Goal: Navigation & Orientation: Find specific page/section

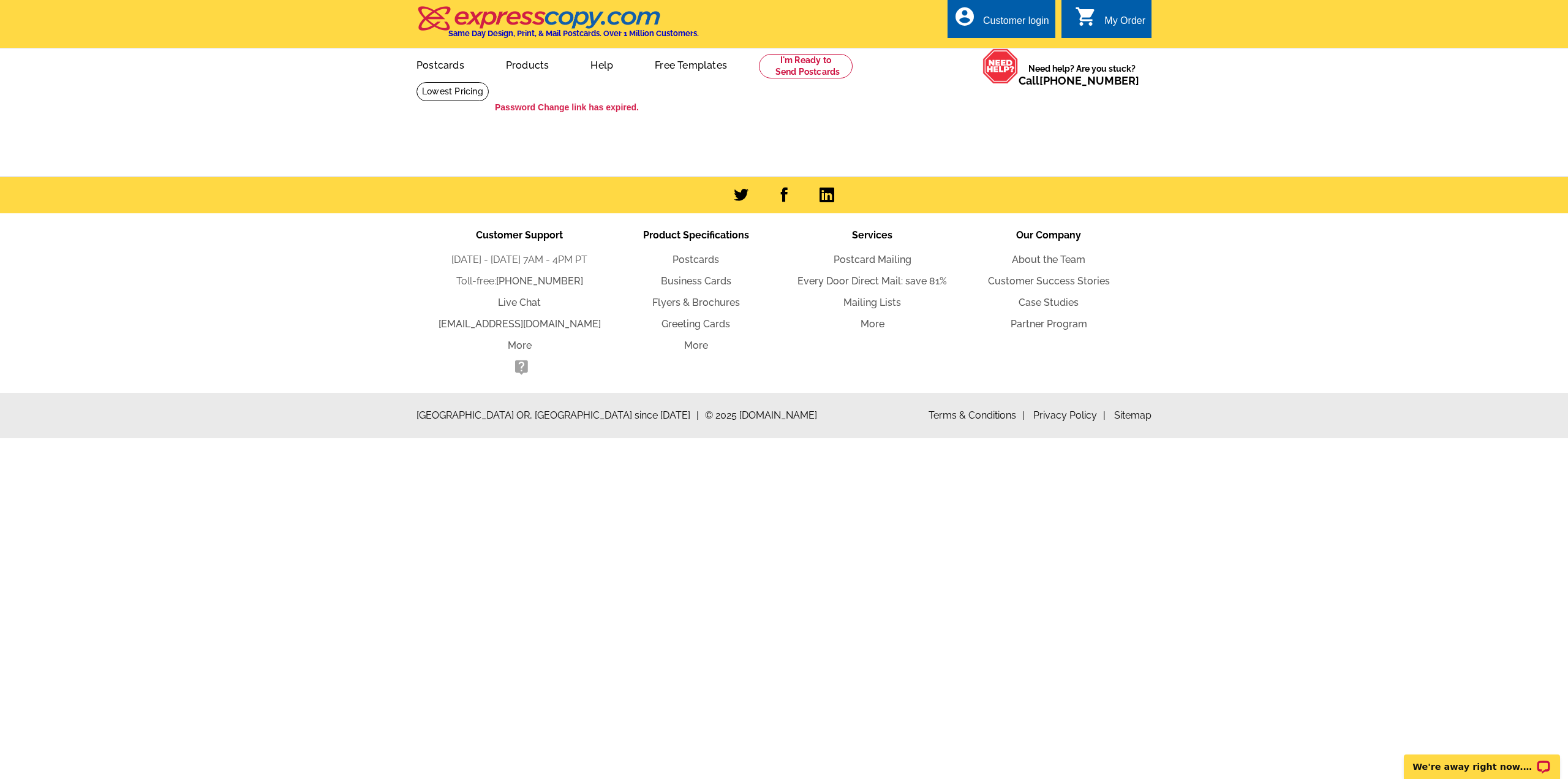
click at [533, 63] on link "Products" at bounding box center [527, 64] width 83 height 29
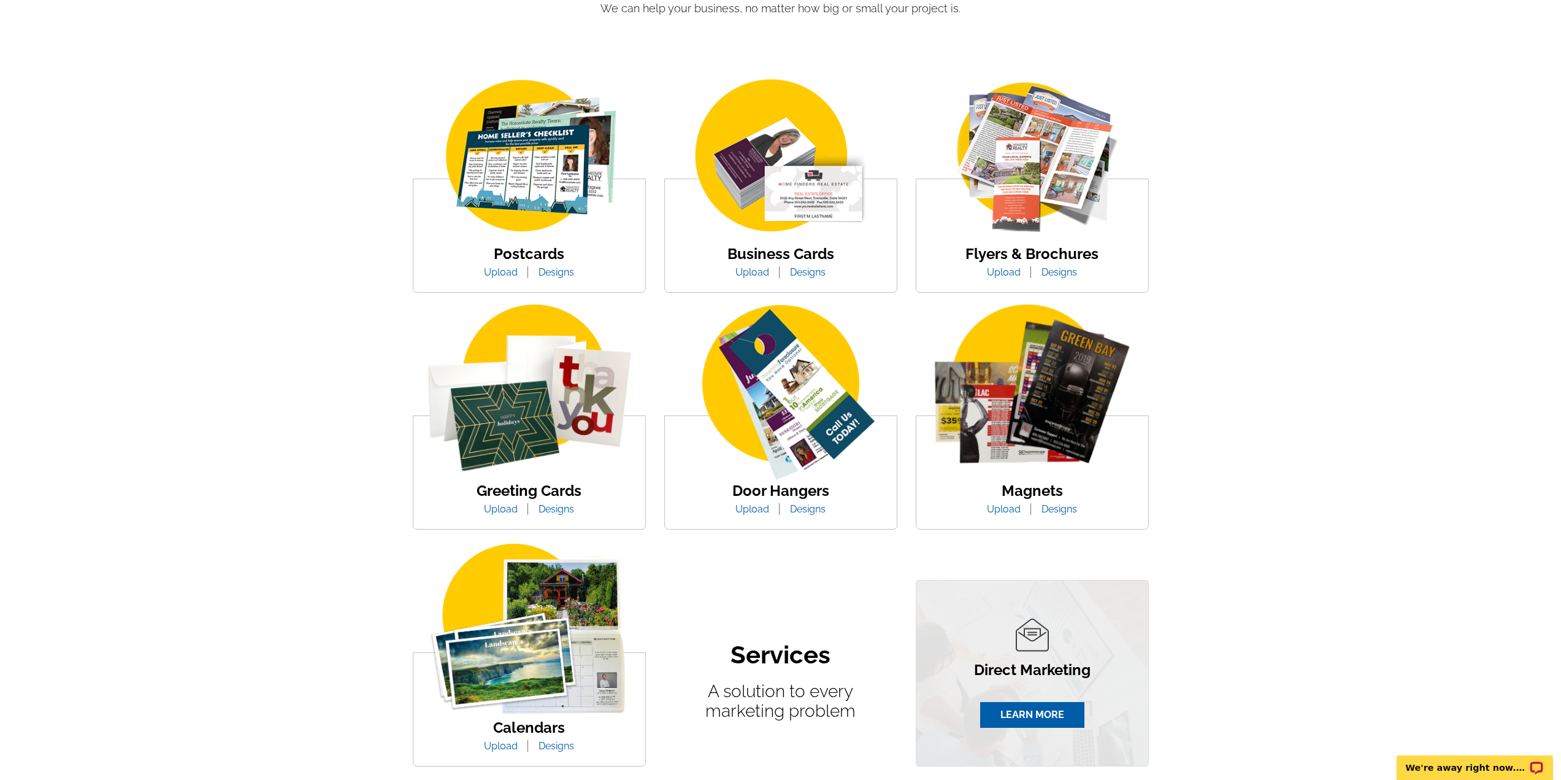
scroll to position [123, 0]
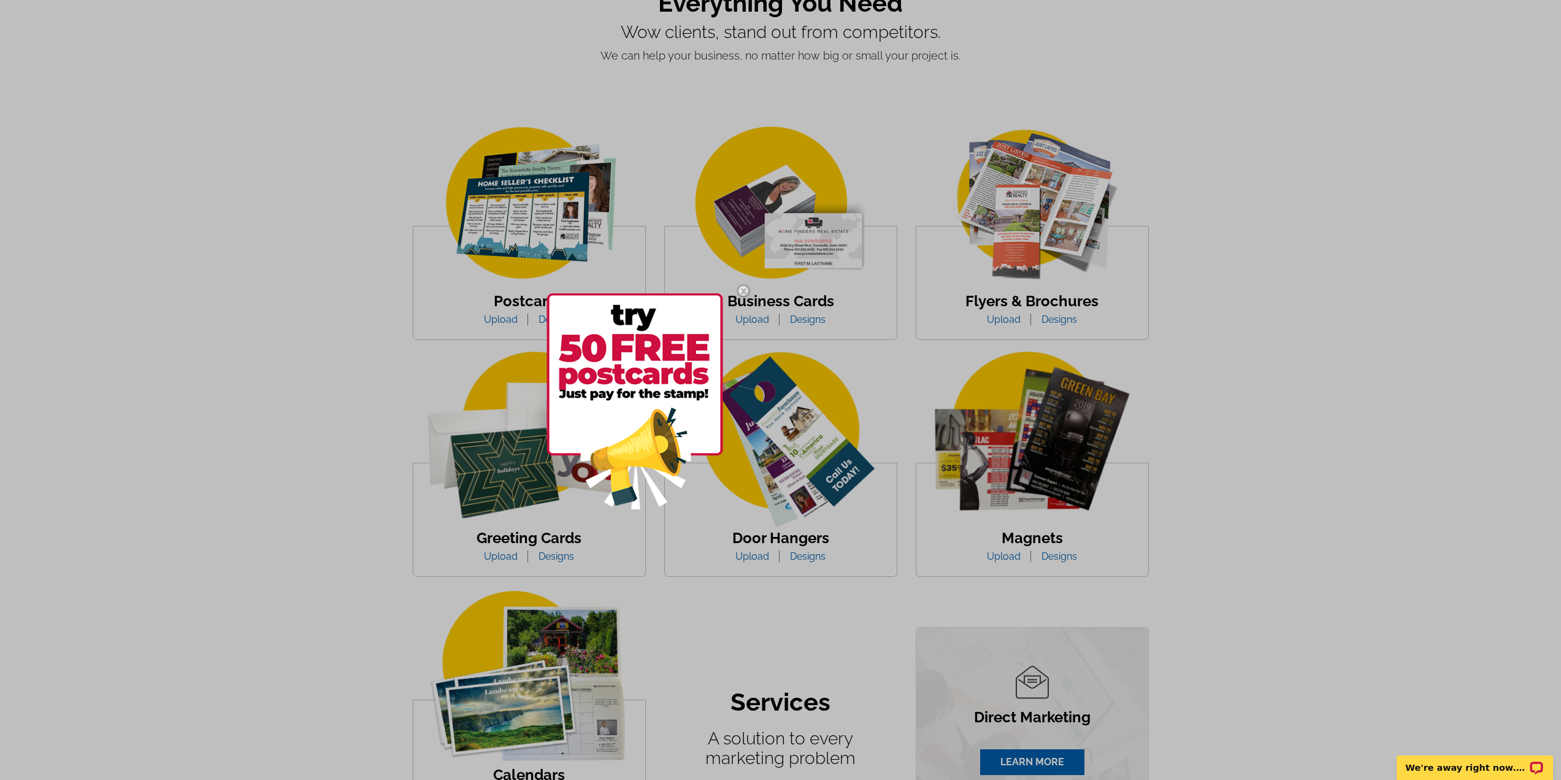
click at [561, 320] on img at bounding box center [634, 401] width 177 height 216
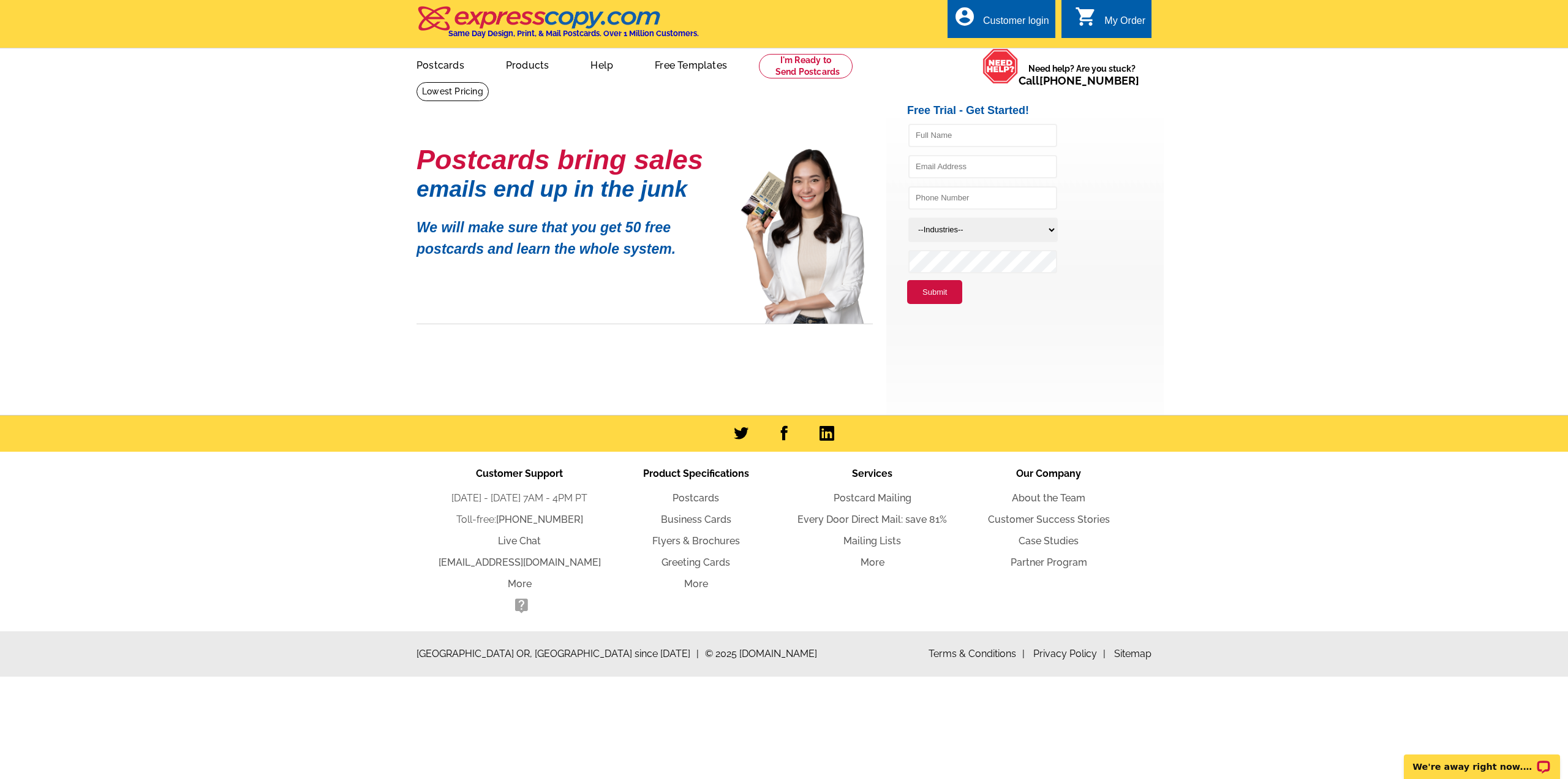
click at [694, 492] on li "Postcards" at bounding box center [695, 497] width 177 height 15
click at [695, 496] on link "Postcards" at bounding box center [695, 498] width 47 height 12
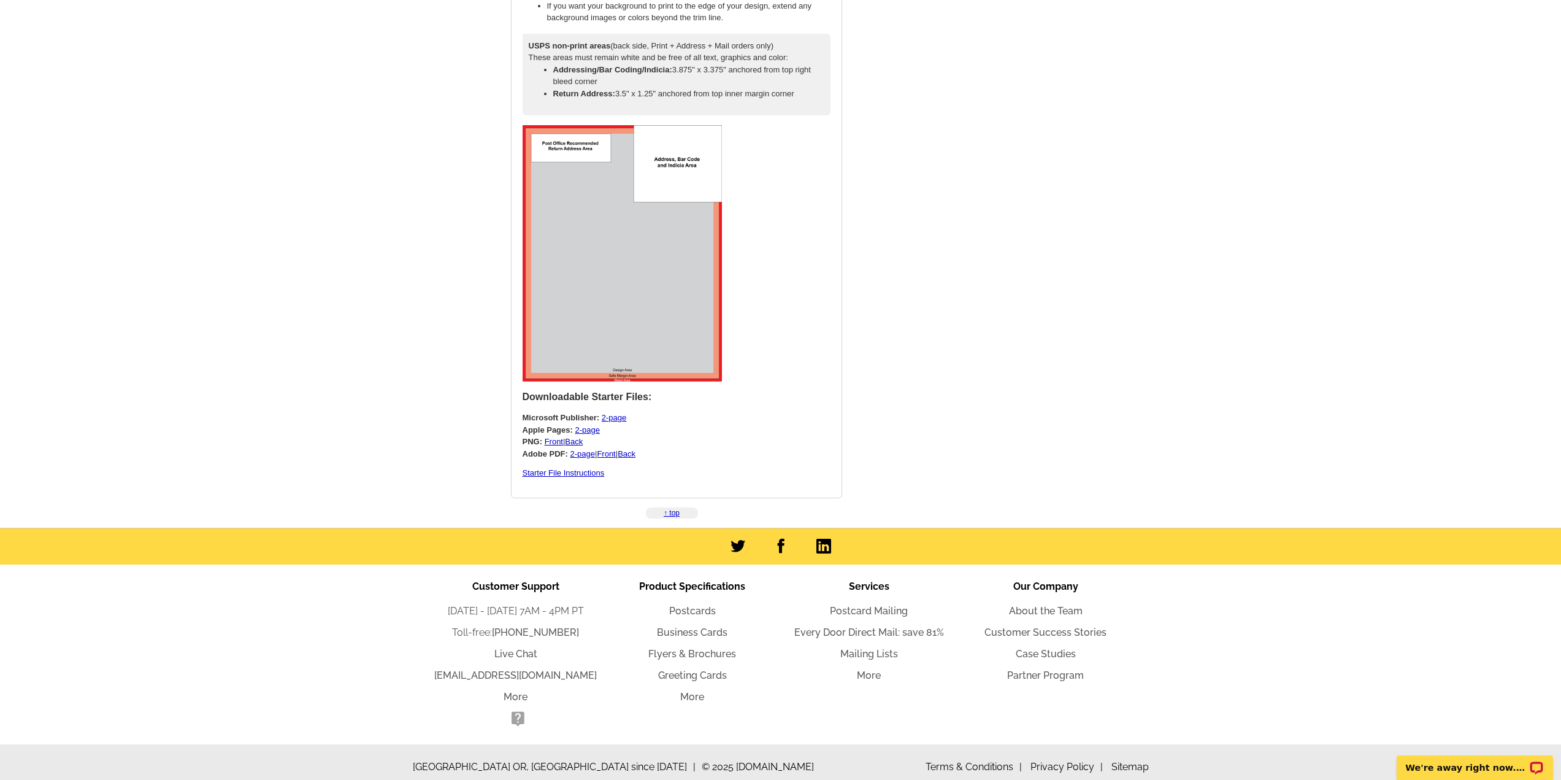
scroll to position [3161, 0]
